Goal: Task Accomplishment & Management: Use online tool/utility

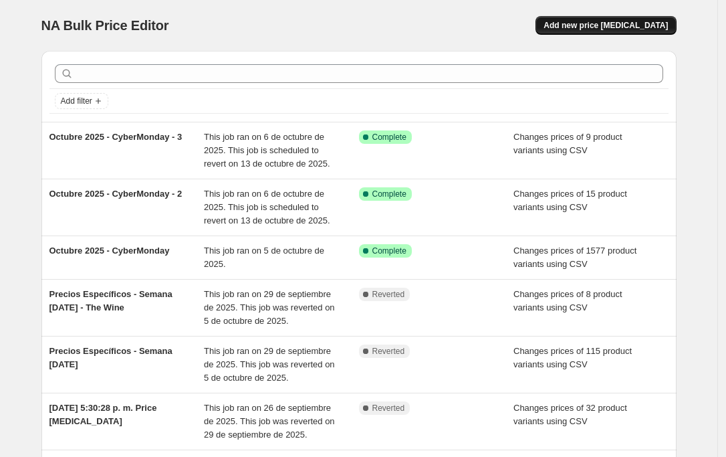
click at [594, 30] on span "Add new price [MEDICAL_DATA]" at bounding box center [606, 25] width 124 height 11
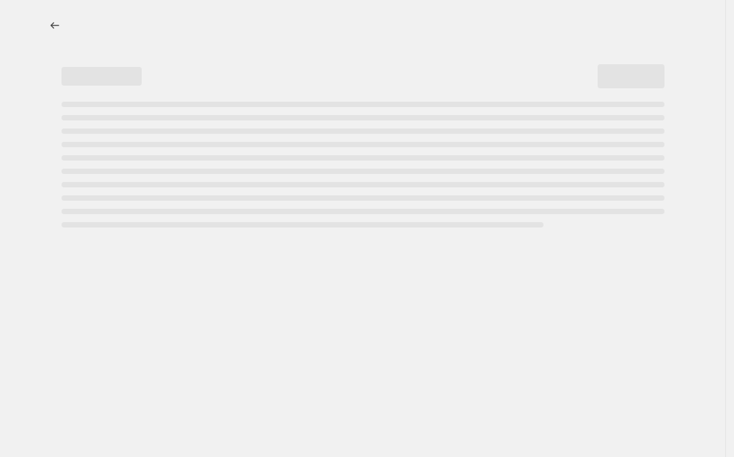
select select "percentage"
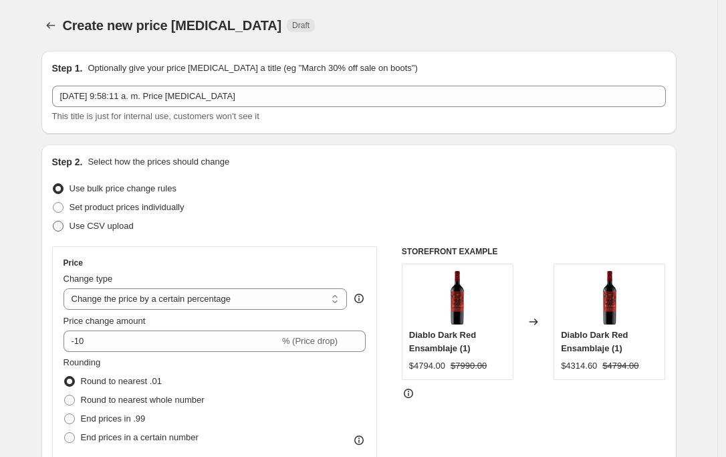
click at [90, 230] on span "Use CSV upload" at bounding box center [102, 226] width 64 height 10
click at [53, 221] on input "Use CSV upload" at bounding box center [53, 221] width 1 height 1
radio input "true"
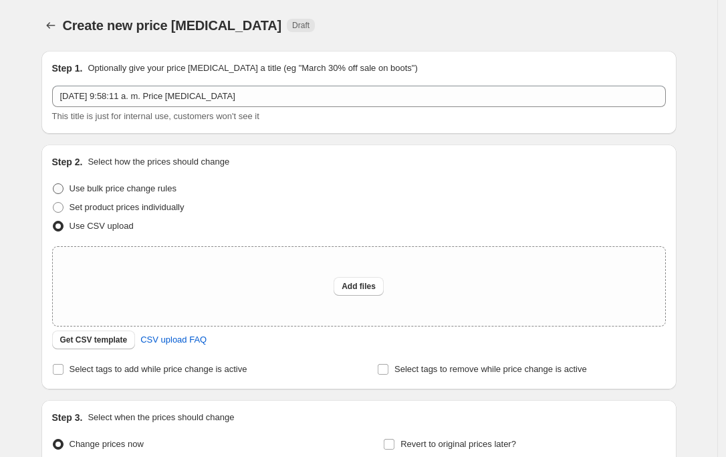
click at [126, 182] on span "Use bulk price change rules" at bounding box center [123, 188] width 107 height 13
click at [53, 183] on input "Use bulk price change rules" at bounding box center [53, 183] width 1 height 1
radio input "true"
select select "percentage"
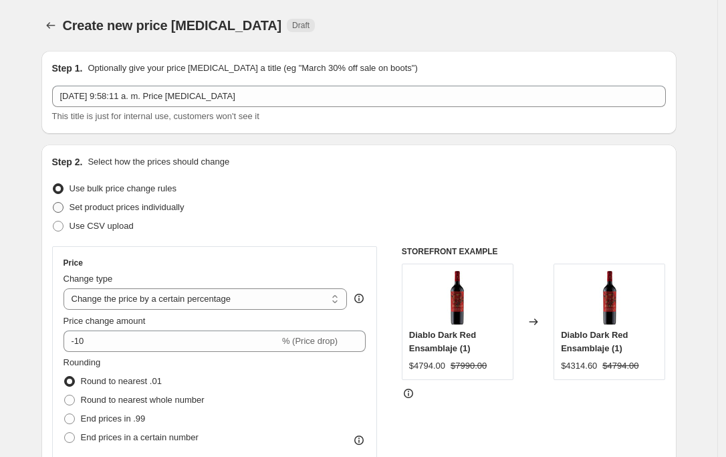
click at [123, 209] on span "Set product prices individually" at bounding box center [127, 207] width 115 height 10
click at [53, 203] on input "Set product prices individually" at bounding box center [53, 202] width 1 height 1
radio input "true"
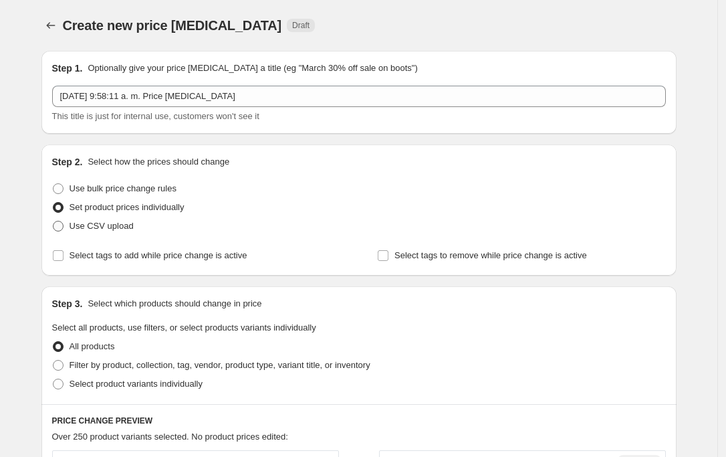
click at [109, 226] on span "Use CSV upload" at bounding box center [102, 226] width 64 height 10
click at [53, 221] on input "Use CSV upload" at bounding box center [53, 221] width 1 height 1
radio input "true"
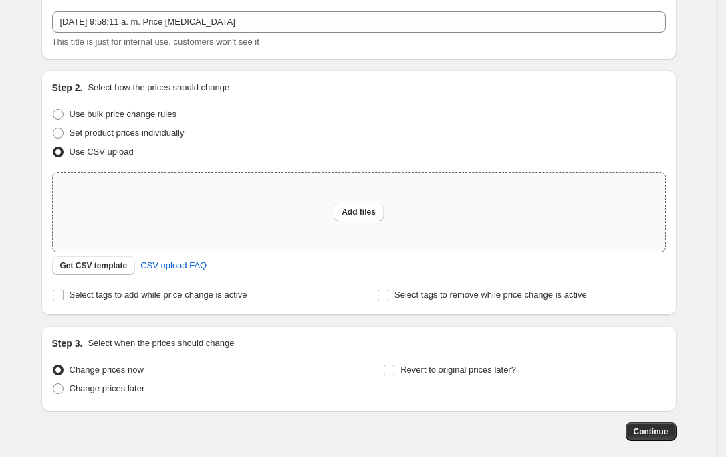
scroll to position [140, 0]
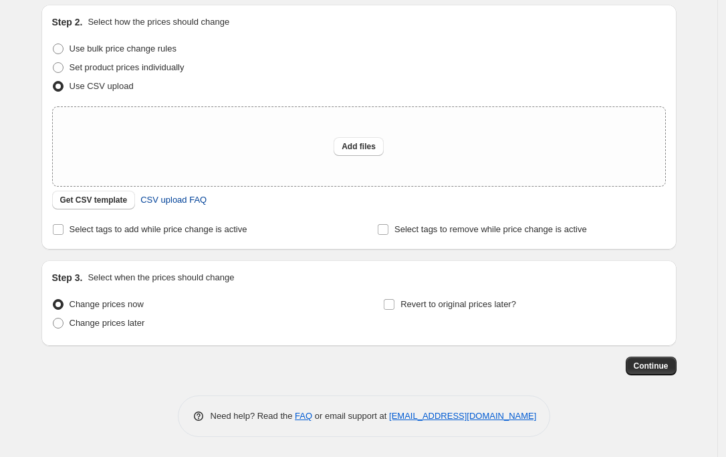
click at [175, 195] on span "CSV upload FAQ" at bounding box center [173, 199] width 66 height 13
click at [150, 69] on span "Set product prices individually" at bounding box center [127, 67] width 115 height 10
click at [53, 63] on input "Set product prices individually" at bounding box center [53, 62] width 1 height 1
radio input "true"
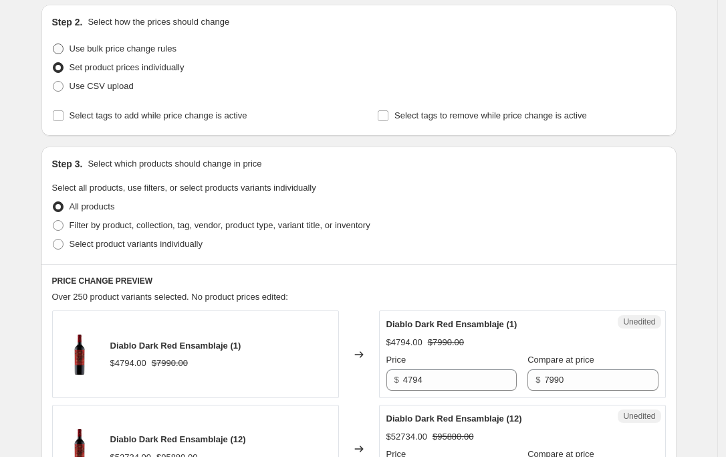
click at [144, 44] on span "Use bulk price change rules" at bounding box center [123, 48] width 107 height 10
click at [53, 44] on input "Use bulk price change rules" at bounding box center [53, 43] width 1 height 1
radio input "true"
select select "percentage"
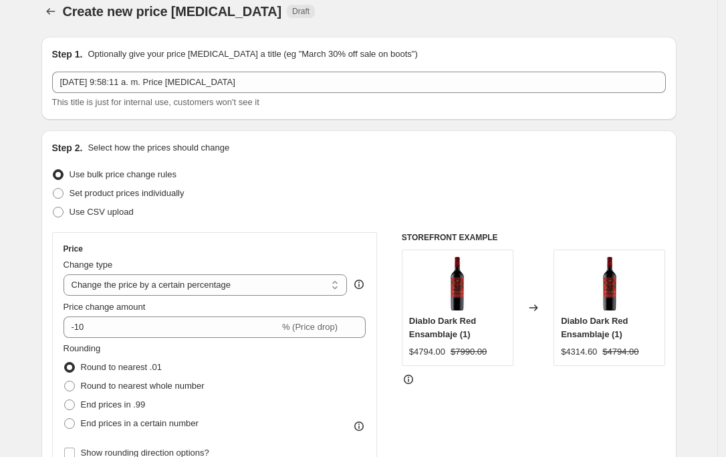
scroll to position [0, 0]
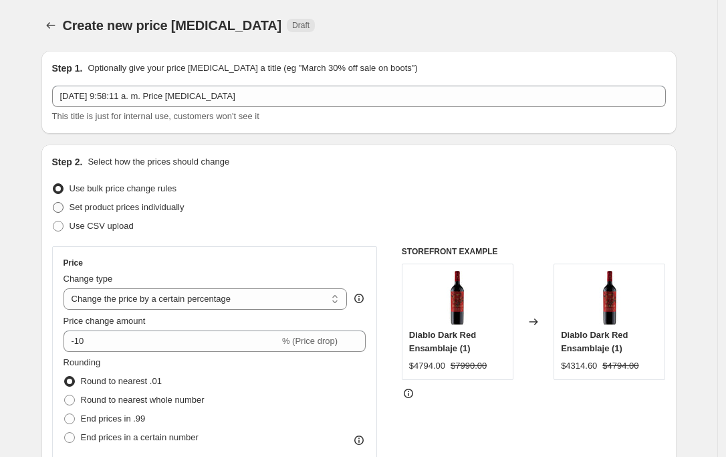
click at [87, 207] on span "Set product prices individually" at bounding box center [127, 207] width 115 height 10
click at [53, 203] on input "Set product prices individually" at bounding box center [53, 202] width 1 height 1
radio input "true"
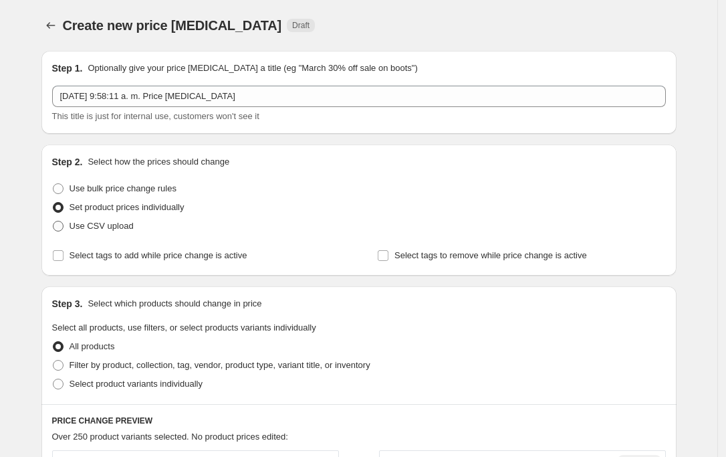
click at [97, 223] on span "Use CSV upload" at bounding box center [102, 226] width 64 height 10
click at [53, 221] on input "Use CSV upload" at bounding box center [53, 221] width 1 height 1
radio input "true"
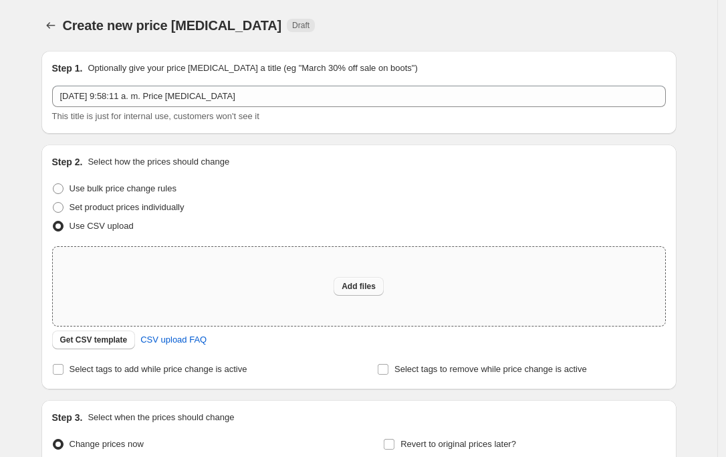
click at [356, 283] on span "Add files" at bounding box center [359, 286] width 34 height 11
click at [104, 345] on button "Get CSV template" at bounding box center [94, 339] width 84 height 19
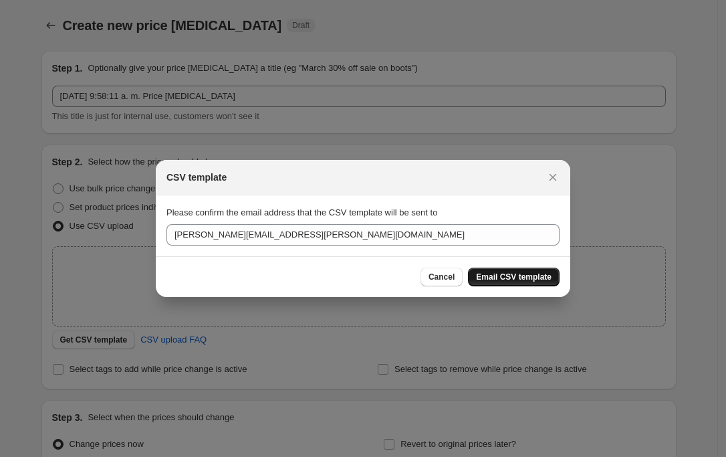
click at [521, 276] on span "Email CSV template" at bounding box center [514, 276] width 76 height 11
